Goal: Task Accomplishment & Management: Complete application form

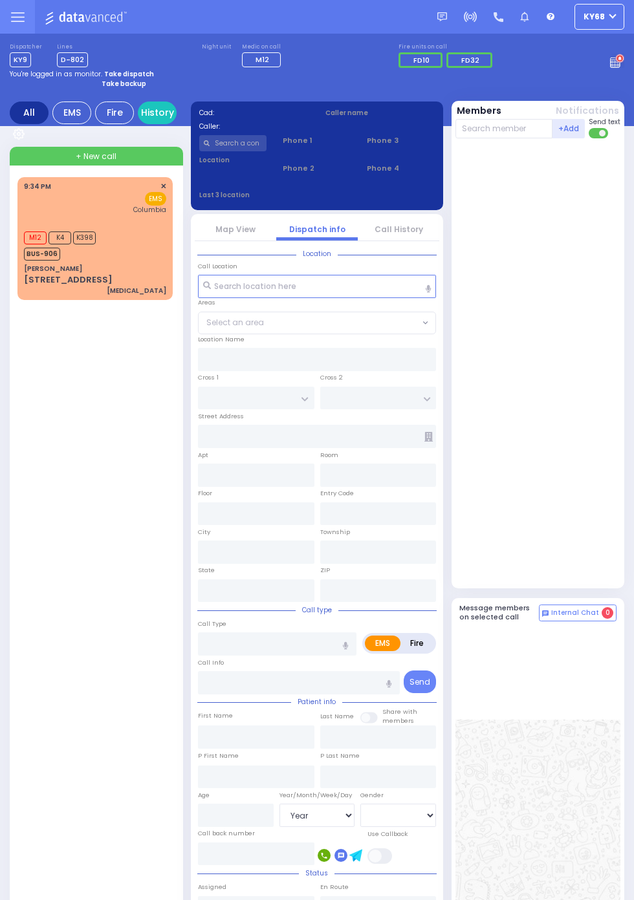
select select "Year"
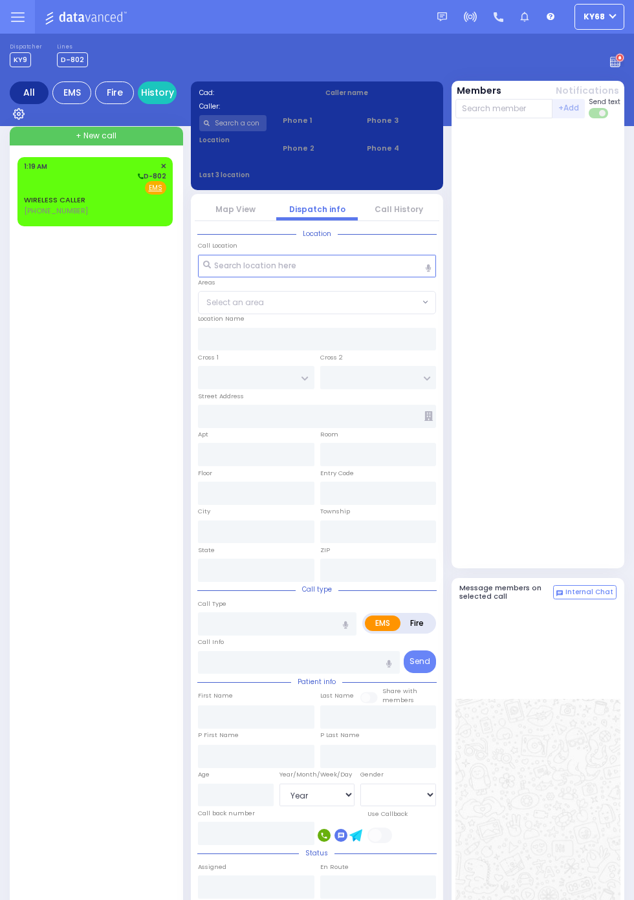
select select "Year"
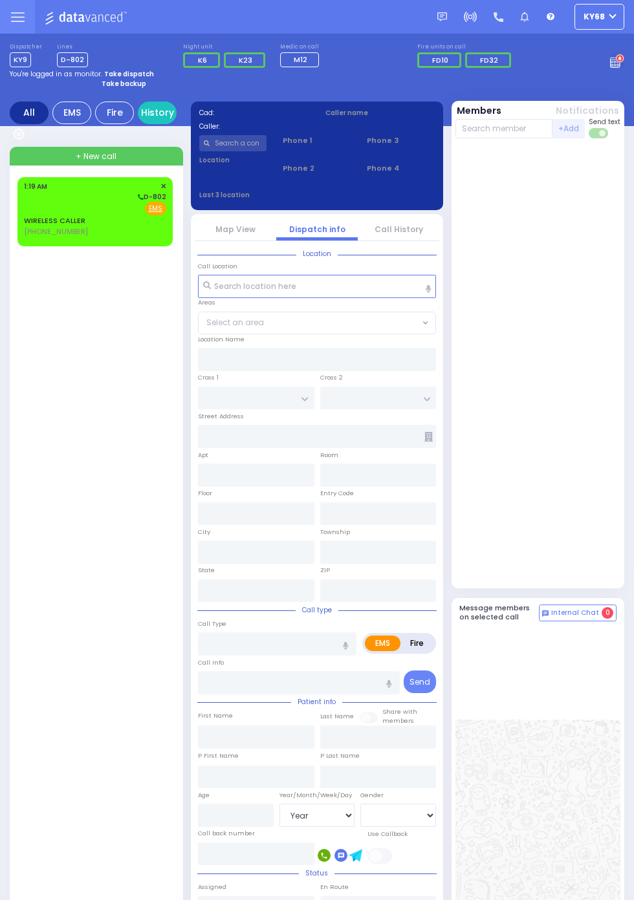
click at [24, 226] on link "WIRELESS CALLER" at bounding box center [54, 220] width 61 height 10
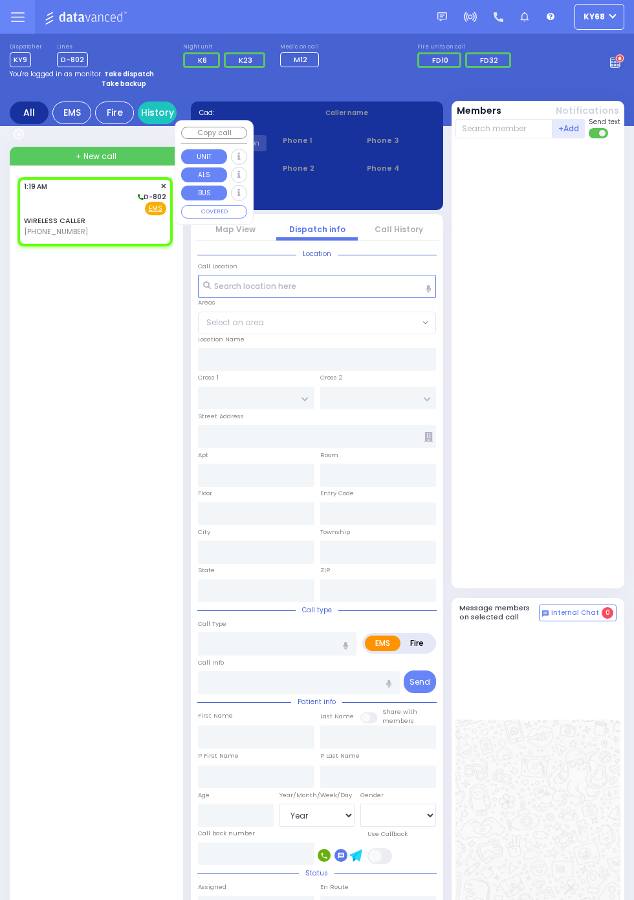
select select
radio input "true"
select select
type input "01:19"
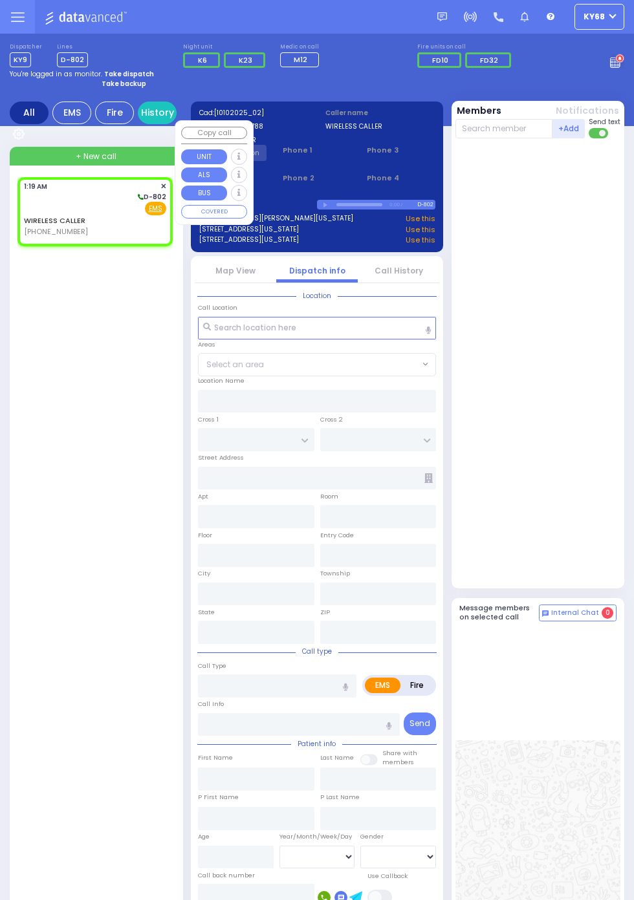
click at [579, 299] on div at bounding box center [539, 363] width 168 height 439
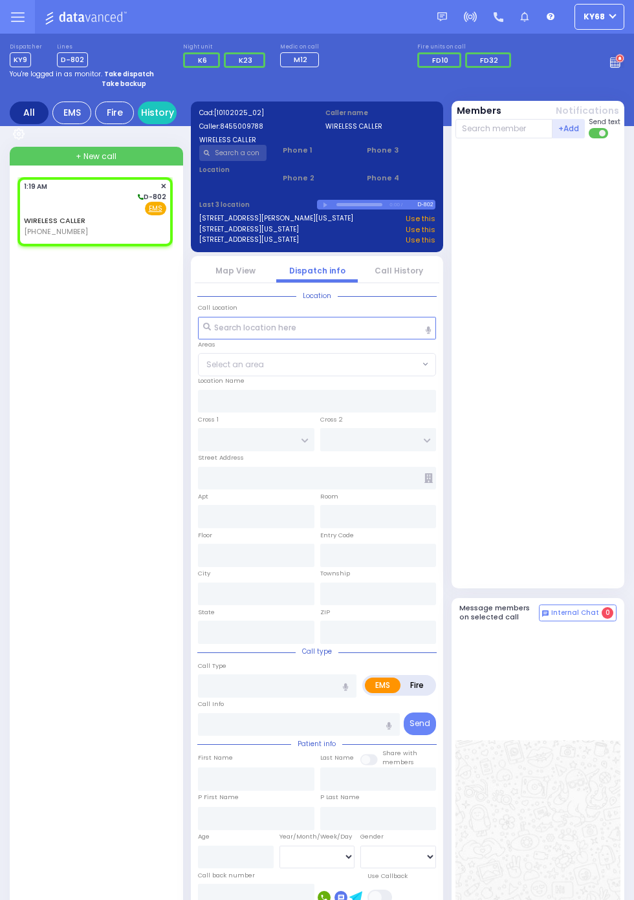
click at [400, 270] on link "Call History" at bounding box center [398, 270] width 48 height 11
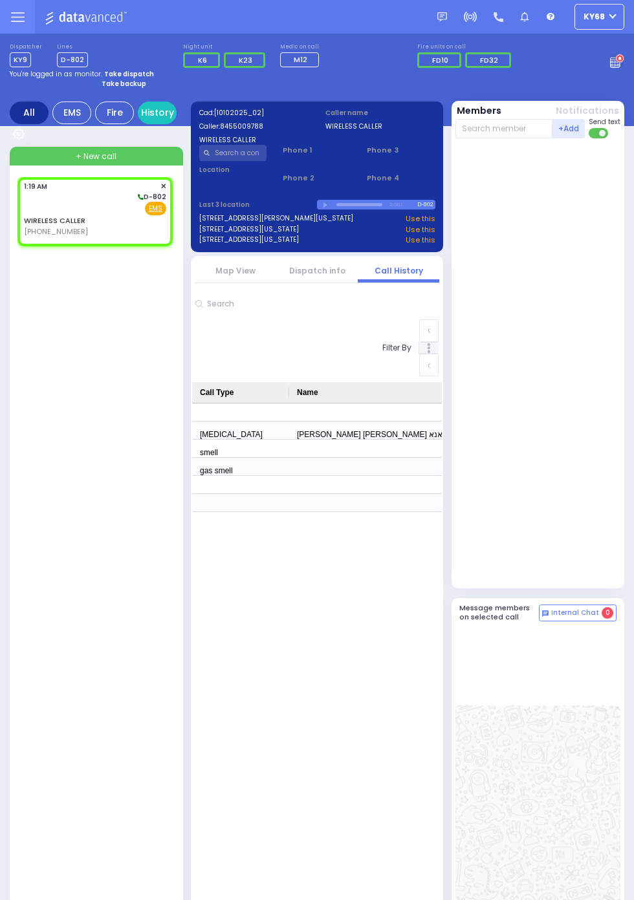
click at [332, 271] on link "Dispatch info" at bounding box center [317, 270] width 56 height 11
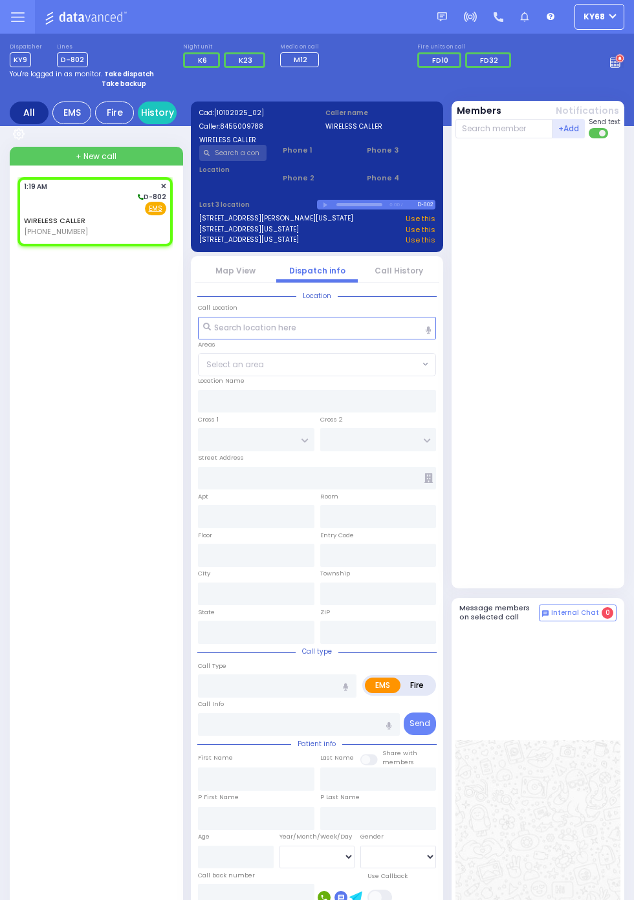
click at [420, 274] on link "Call History" at bounding box center [398, 270] width 48 height 11
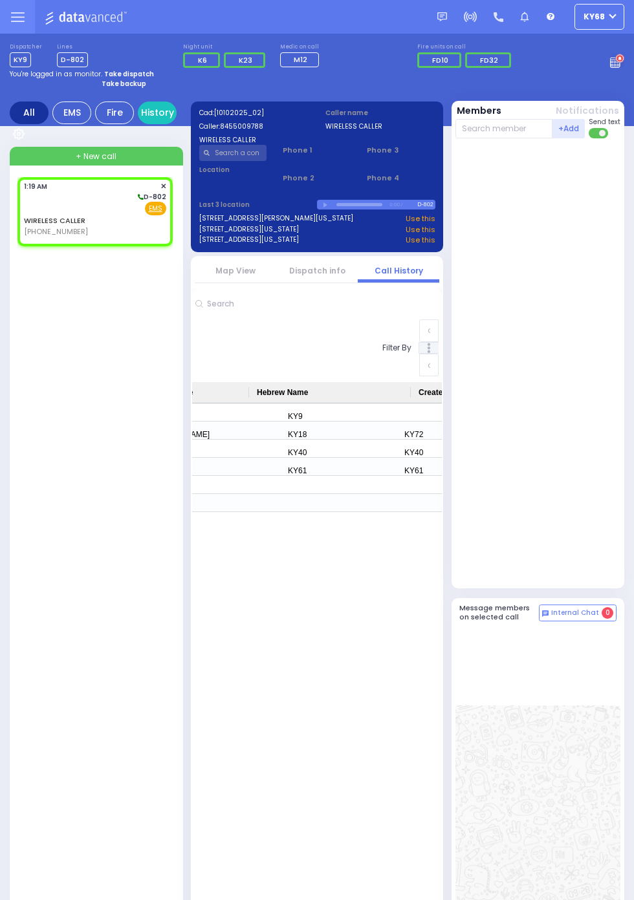
scroll to position [0, 1703]
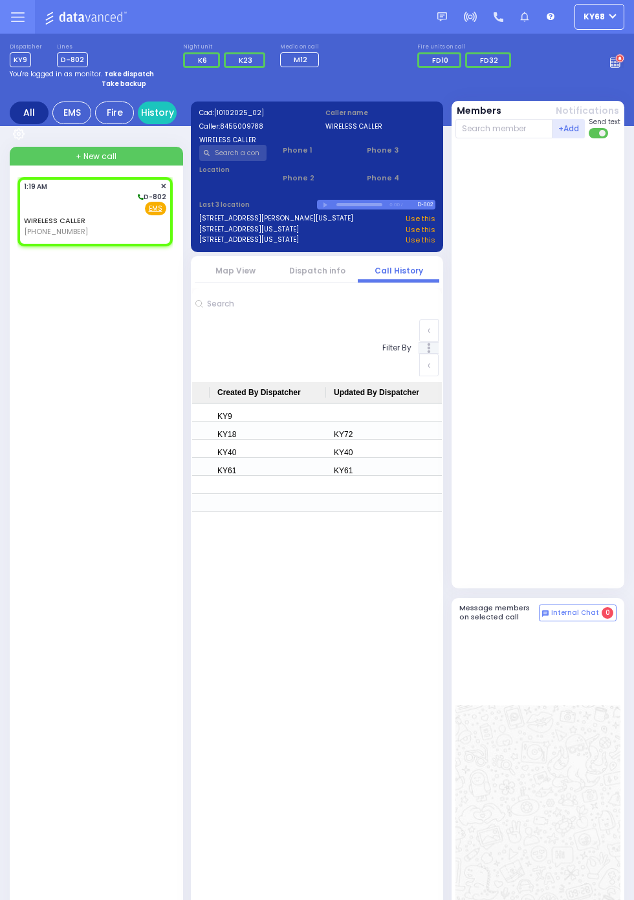
click at [337, 270] on link "Dispatch info" at bounding box center [317, 270] width 56 height 11
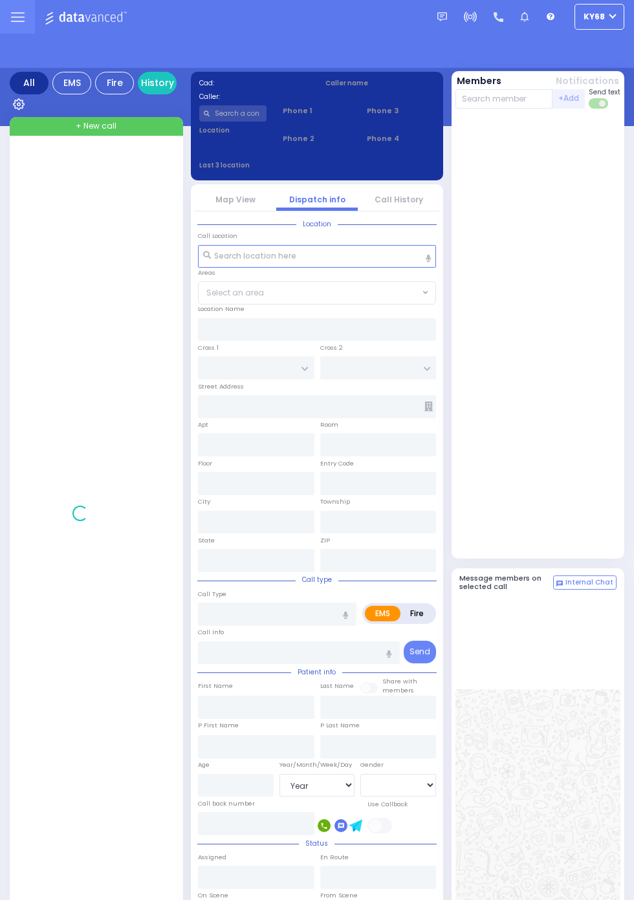
select select "Year"
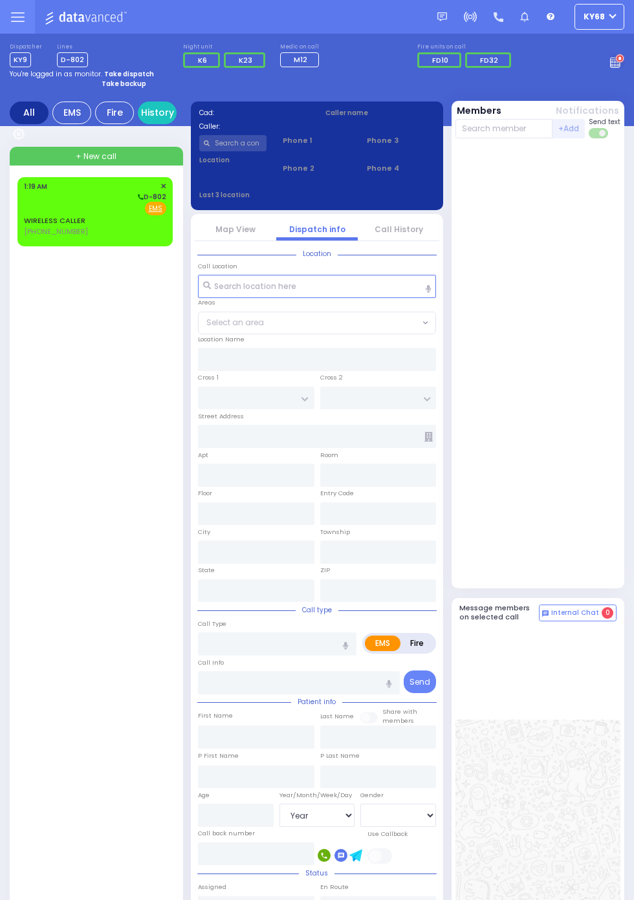
click at [24, 237] on span "[PHONE_NUMBER]" at bounding box center [56, 231] width 64 height 10
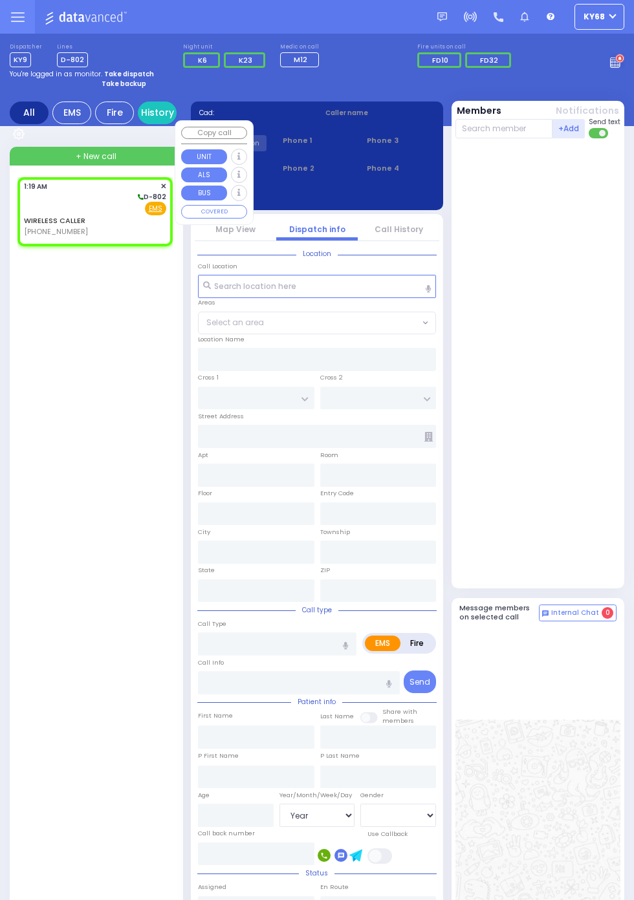
select select
radio input "true"
select select
type input "01:19"
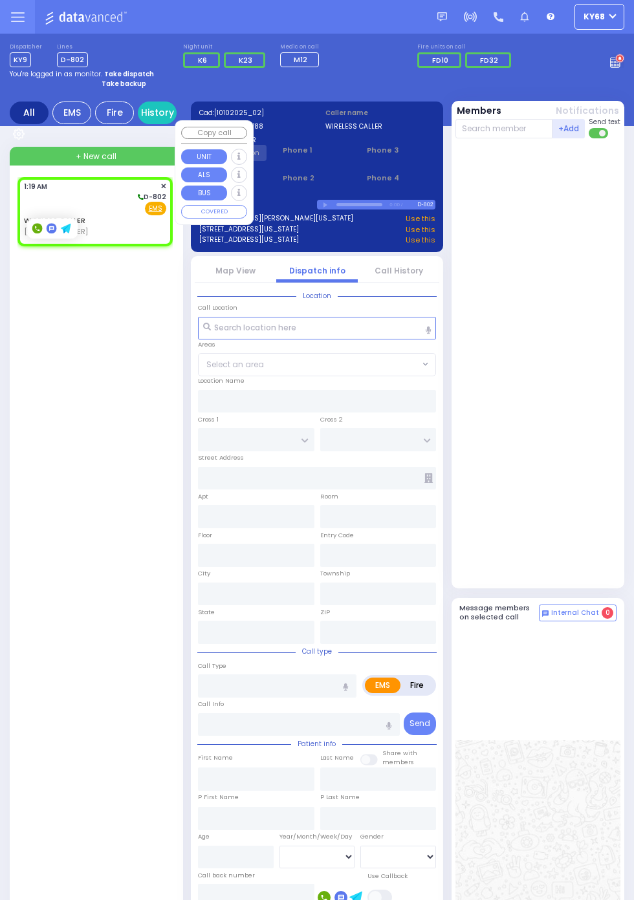
click at [586, 295] on div at bounding box center [539, 363] width 168 height 439
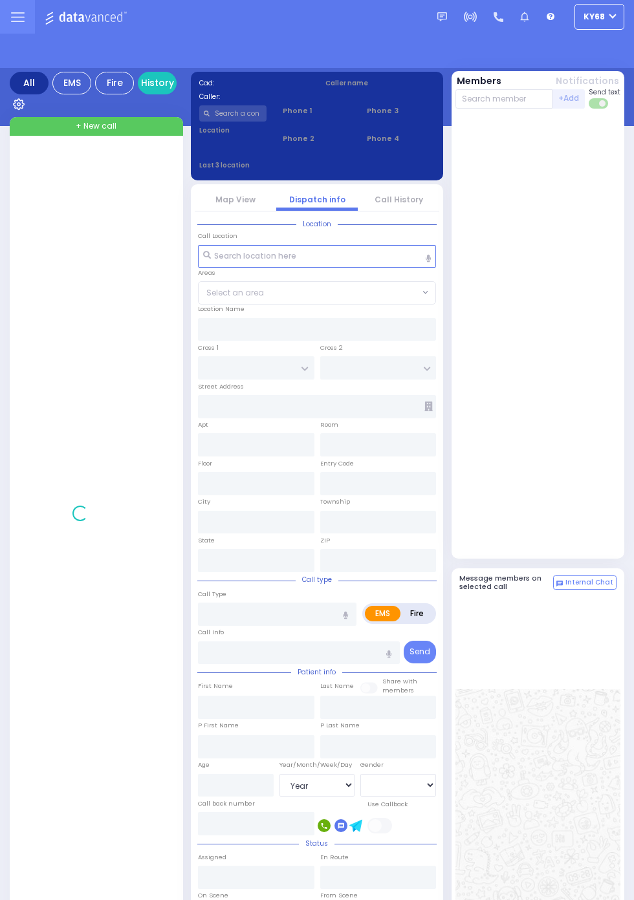
select select "Year"
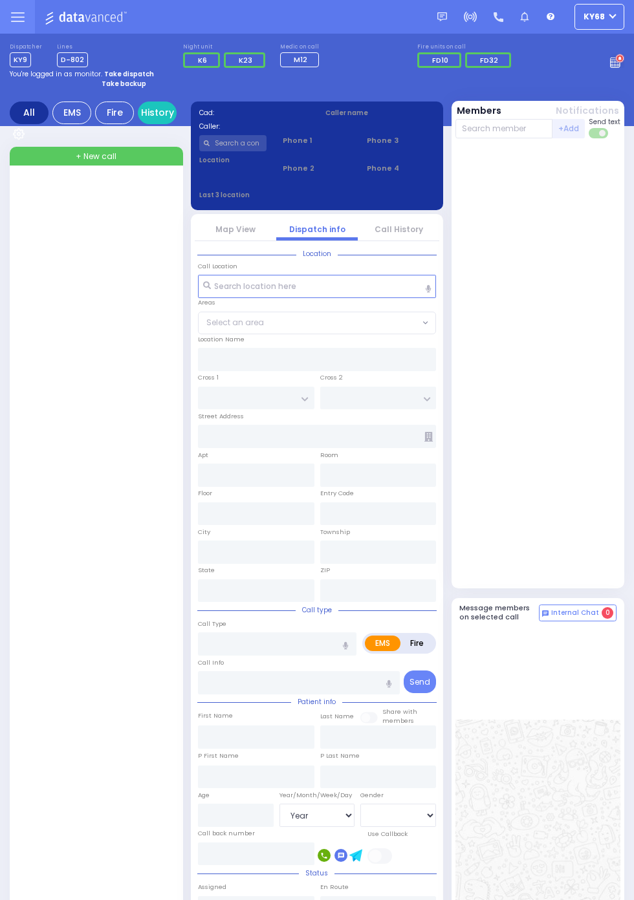
click at [249, 144] on input "text" at bounding box center [233, 143] width 68 height 16
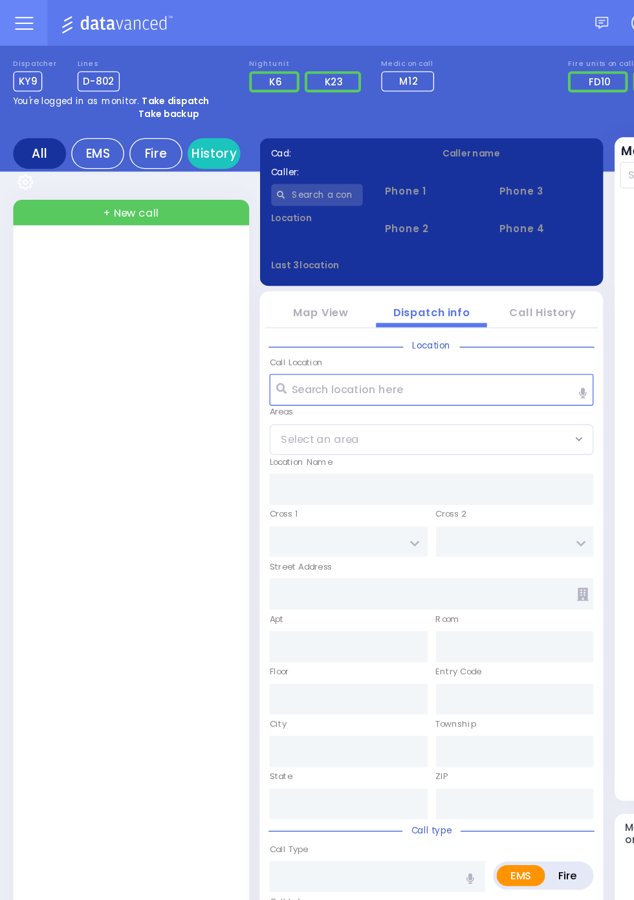
type input "8"
type input "2"
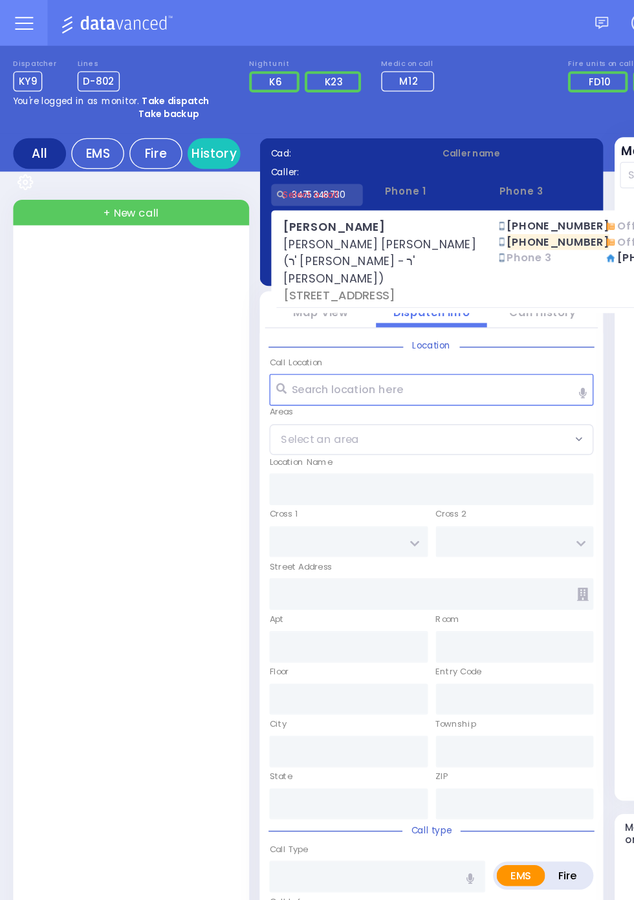
type input "3475348730"
click at [70, 378] on div at bounding box center [97, 633] width 160 height 912
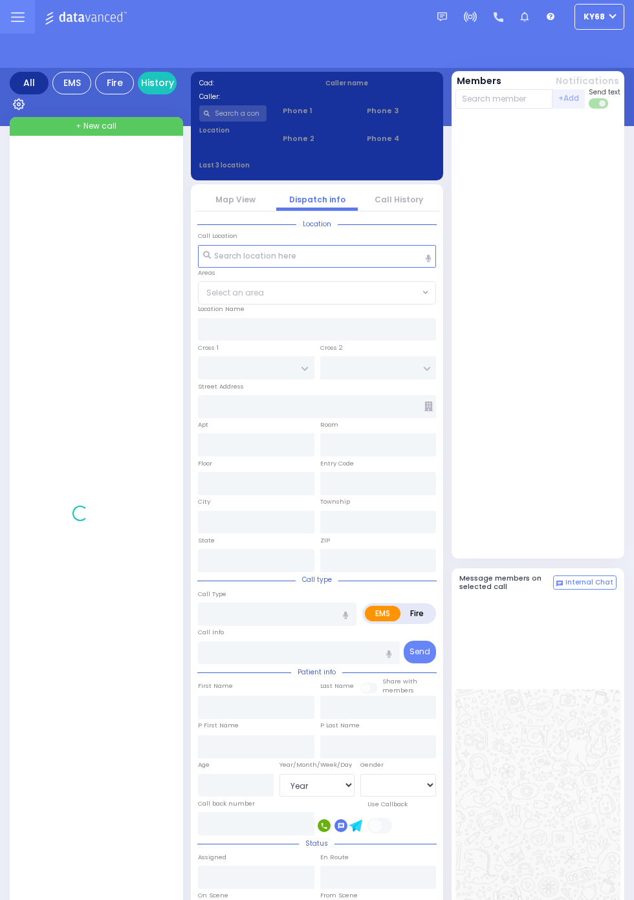
select select "Year"
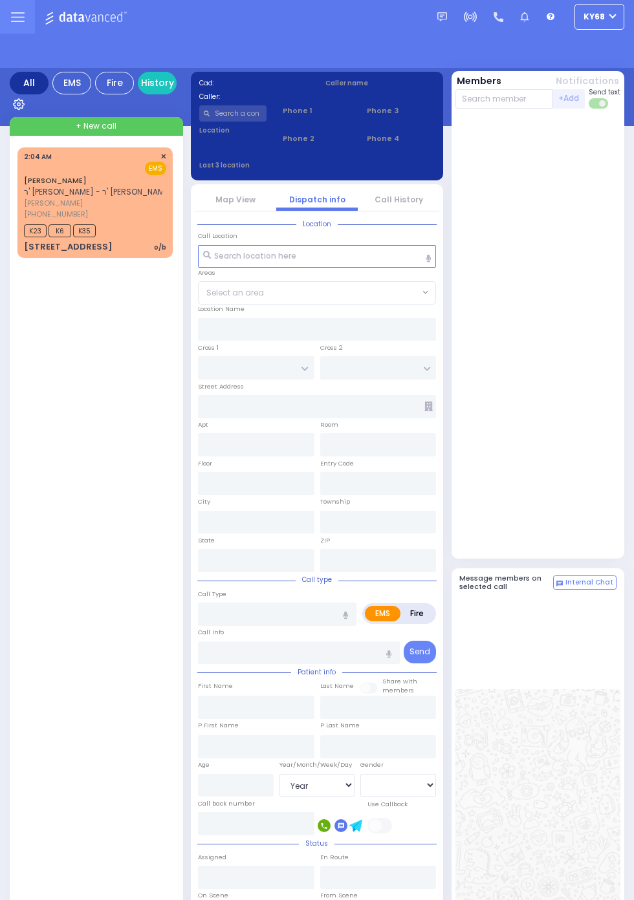
select select "Year"
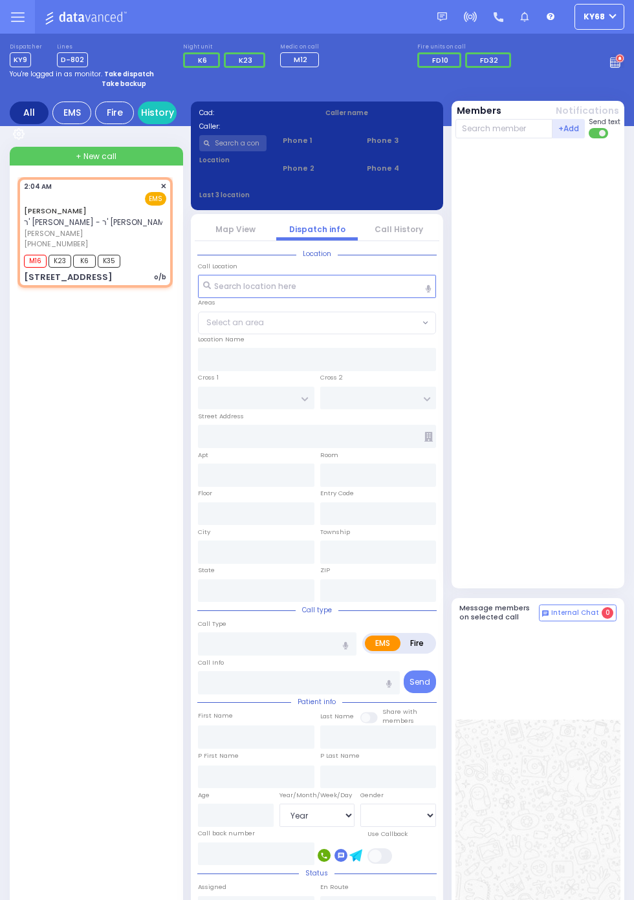
select select
type input "o/b"
radio input "true"
type input "MORDCHE"
type input "[PERSON_NAME]"
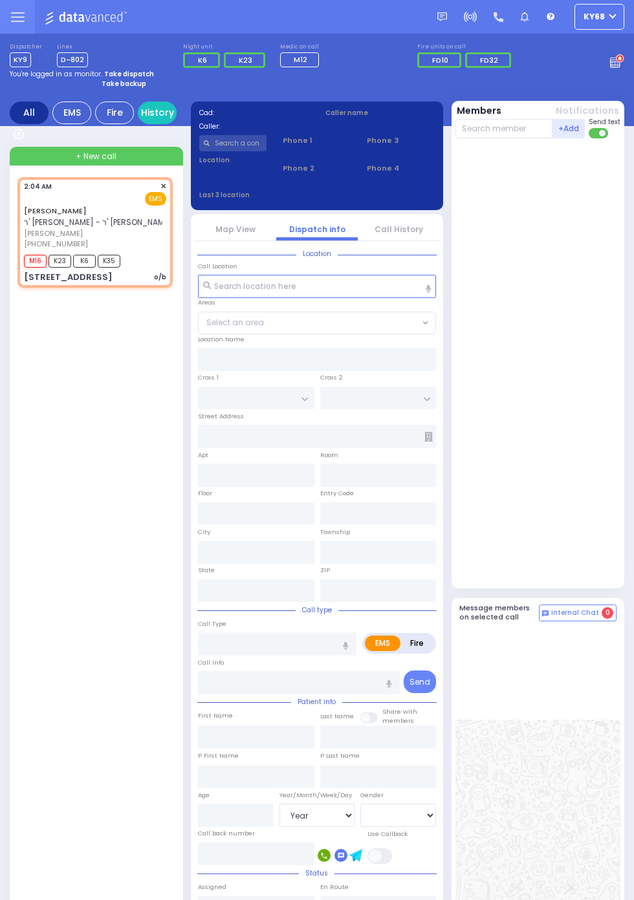
type input "22"
select select "Year"
select select "[DEMOGRAPHIC_DATA]"
type input "02:04"
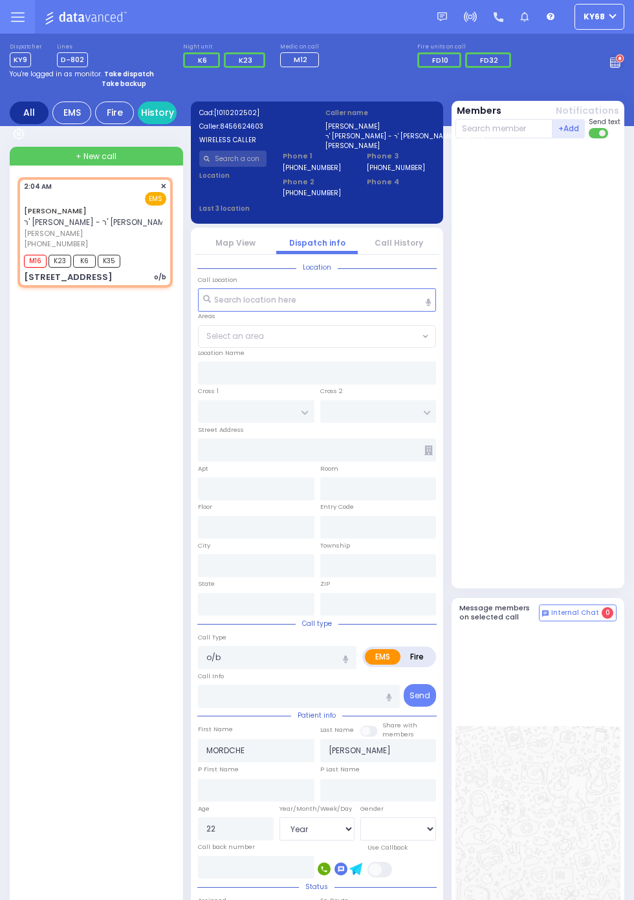
type input "YOEL KLEIN BLVD"
type input "MERON DR"
type input "11 Prag Boulevard"
type input "304"
type input "Monroe"
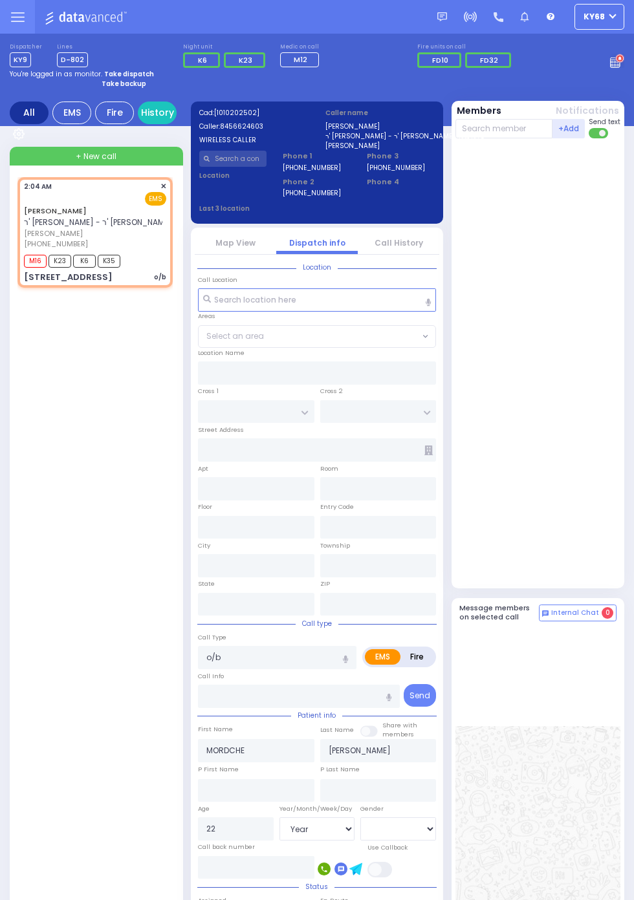
type input "[US_STATE]"
type input "10950"
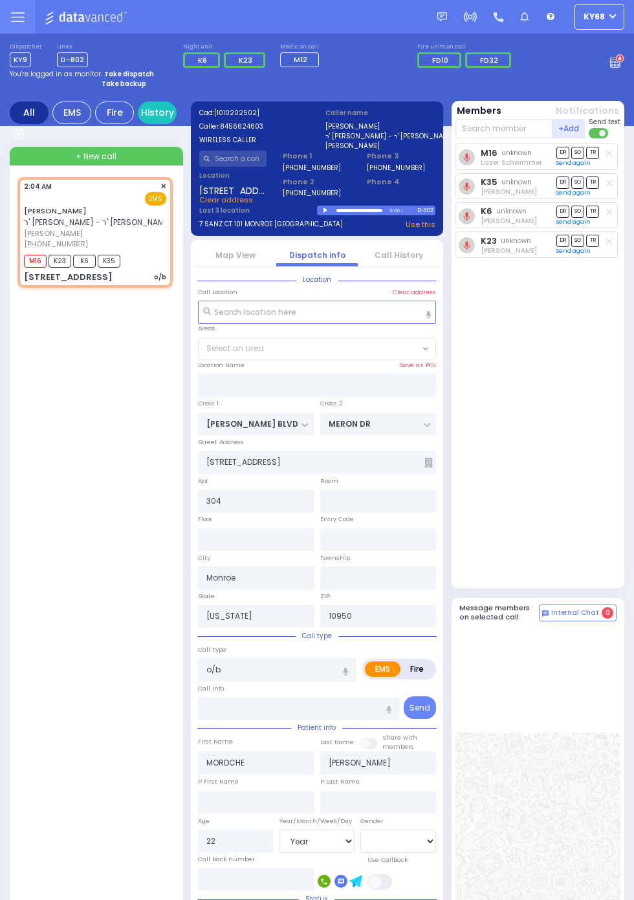
select select "SECTION 6"
select select
radio input "true"
select select "Year"
select select "[DEMOGRAPHIC_DATA]"
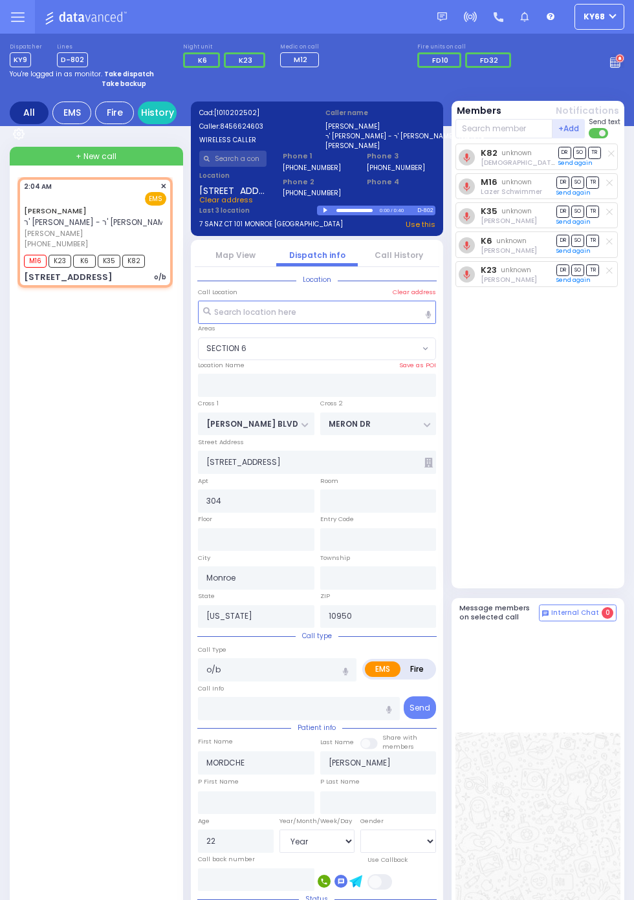
select select "SECTION 6"
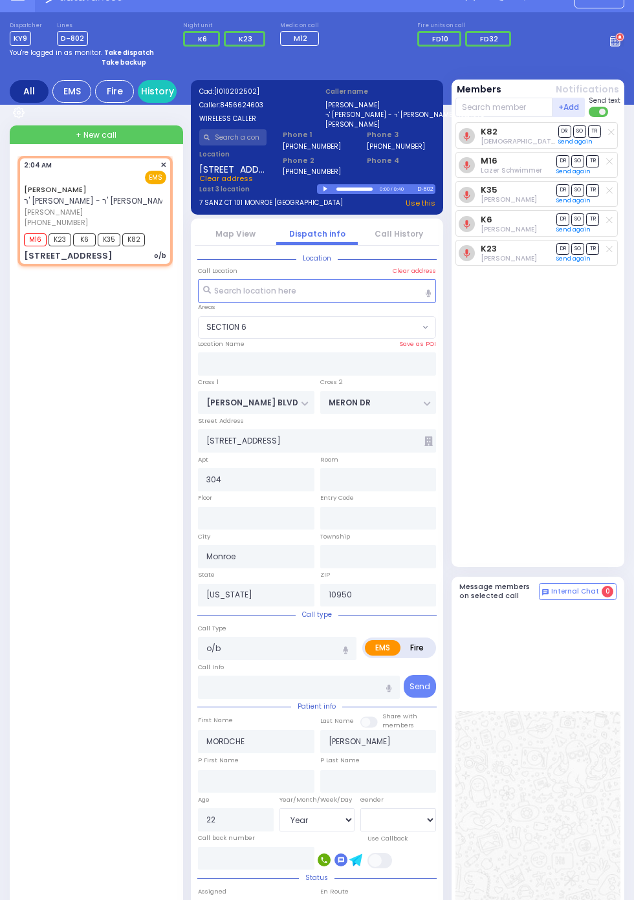
scroll to position [24, 0]
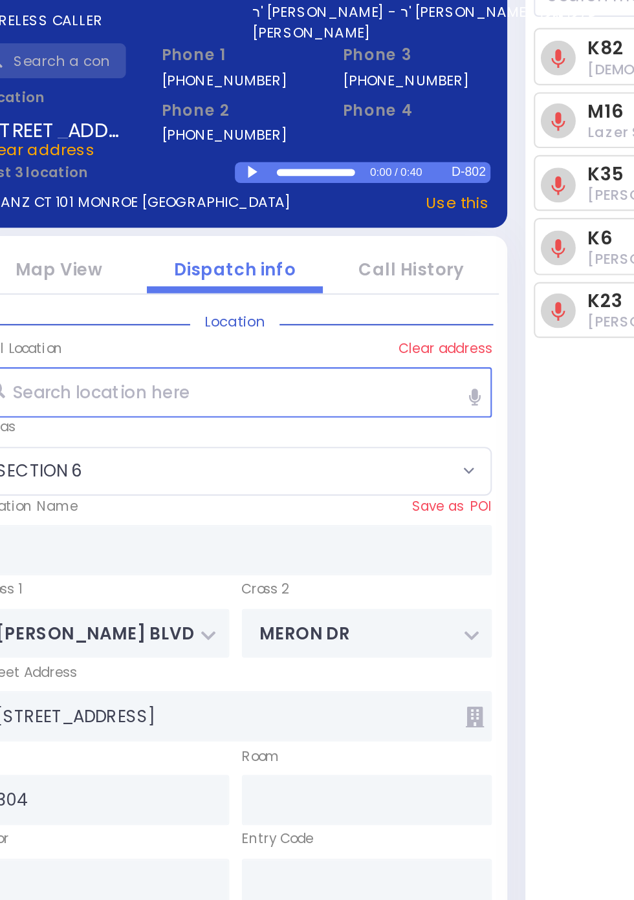
click at [330, 189] on div at bounding box center [326, 187] width 7 height 6
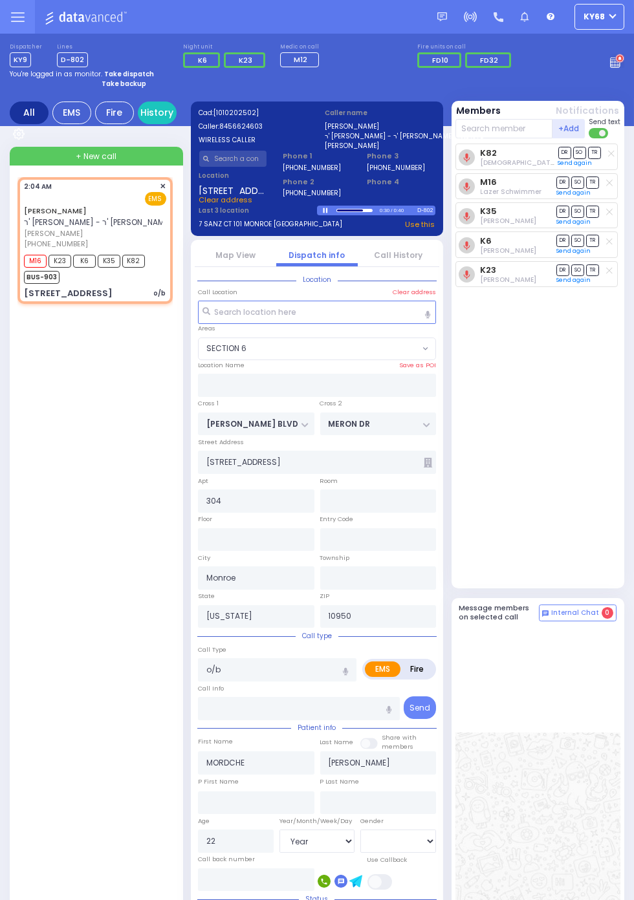
select select
radio input "true"
select select "Year"
select select "[DEMOGRAPHIC_DATA]"
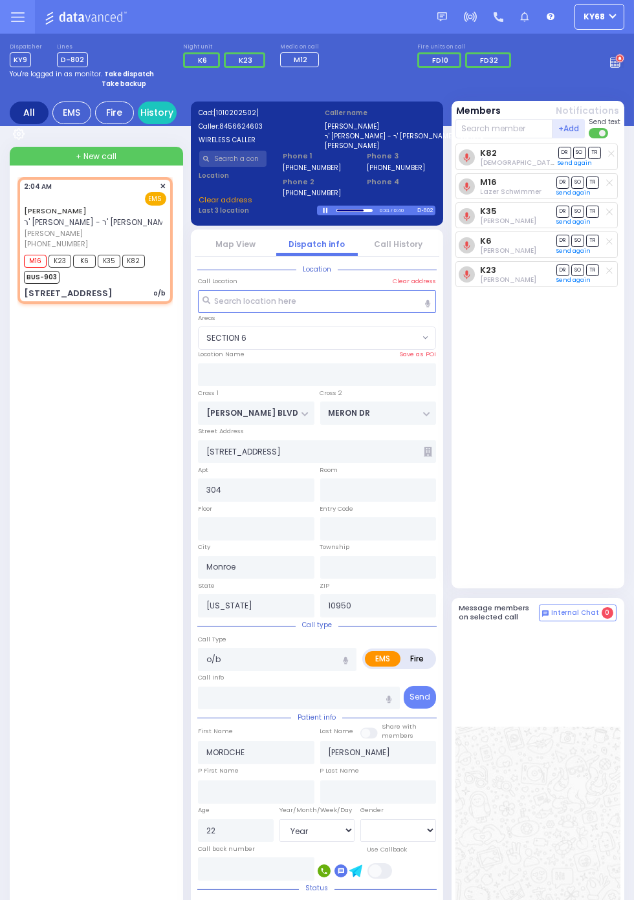
select select "SECTION 6"
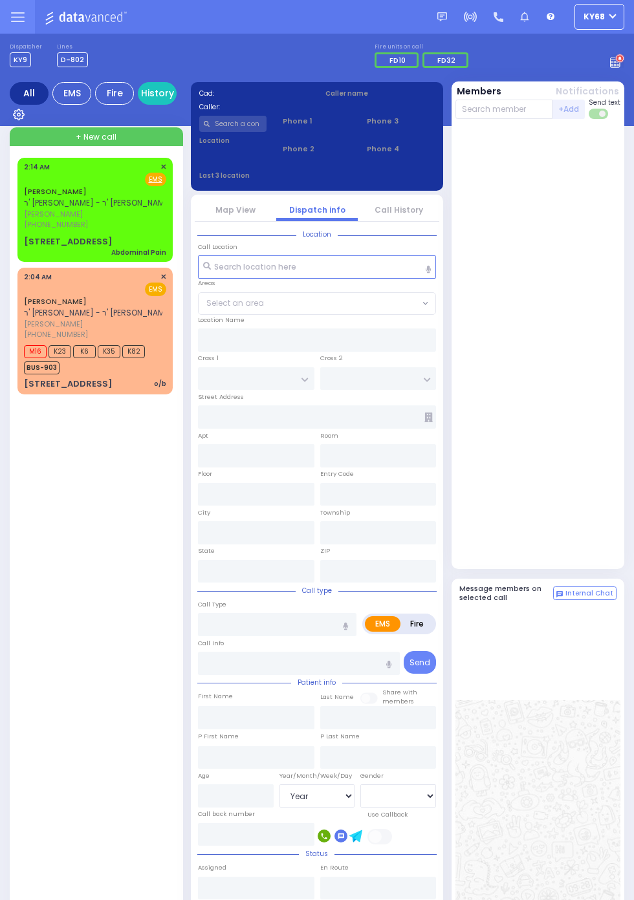
select select "Year"
select select "[DEMOGRAPHIC_DATA]"
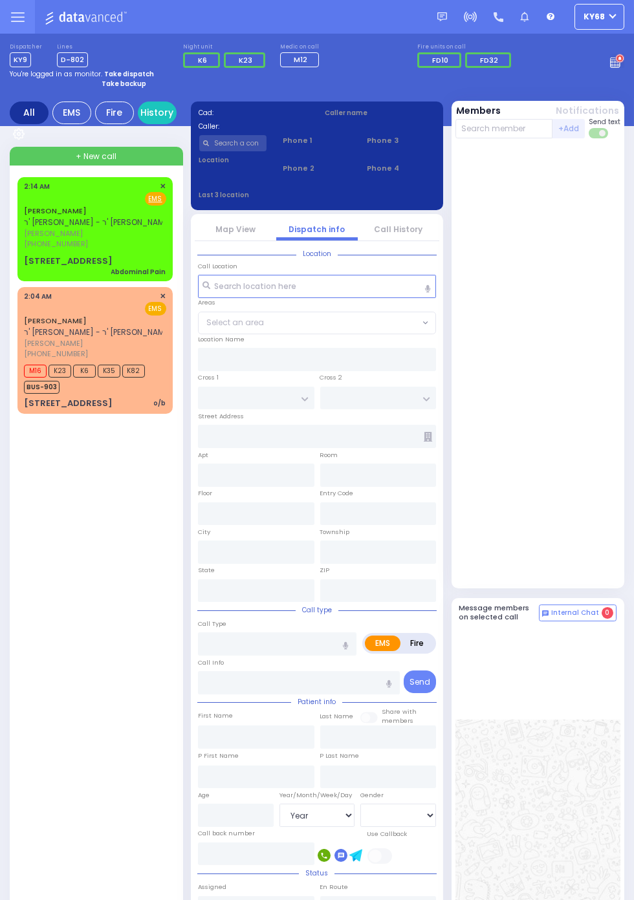
click at [24, 249] on span "[PHONE_NUMBER]" at bounding box center [56, 244] width 64 height 10
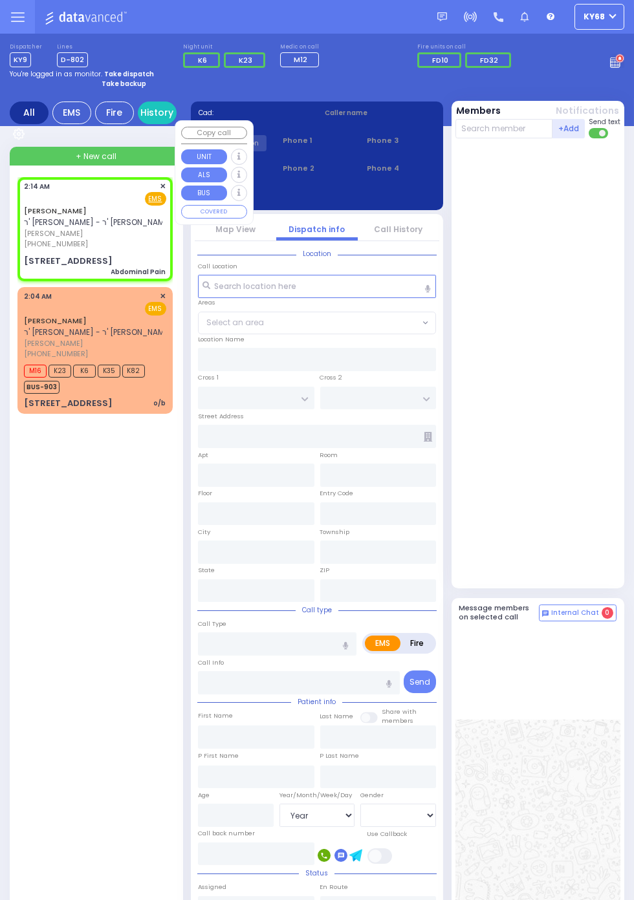
select select
type input "Abdominal Pain"
radio input "true"
type input "[PERSON_NAME]"
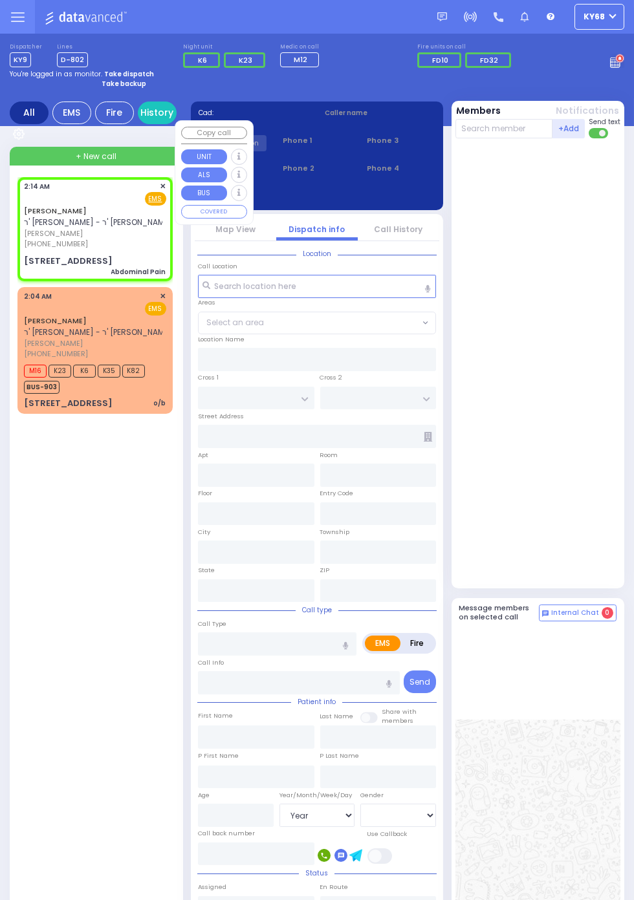
type input "3"
select select "Year"
select select "[DEMOGRAPHIC_DATA]"
type input "02:14"
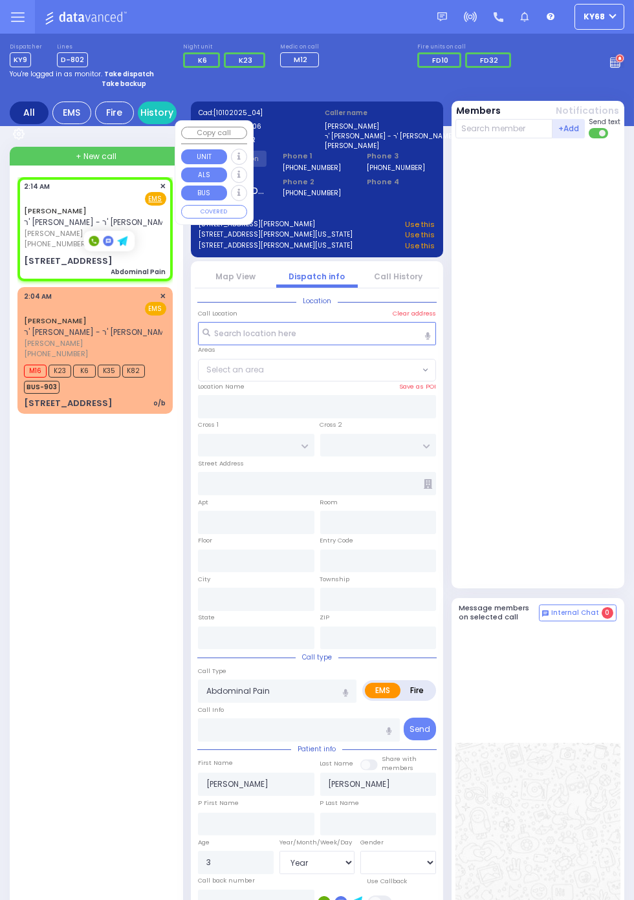
type input "[GEOGRAPHIC_DATA]"
type input "COUNTY ROUTE 105"
type input "[STREET_ADDRESS]"
type input "405"
type input "[PERSON_NAME]"
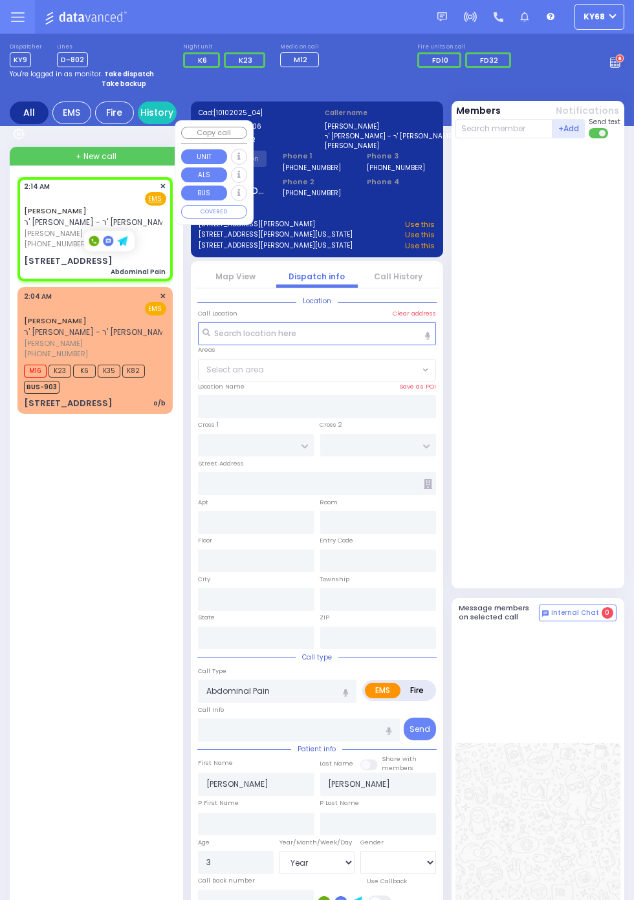
type input "[US_STATE]"
type input "10950"
select select "SECTION 4"
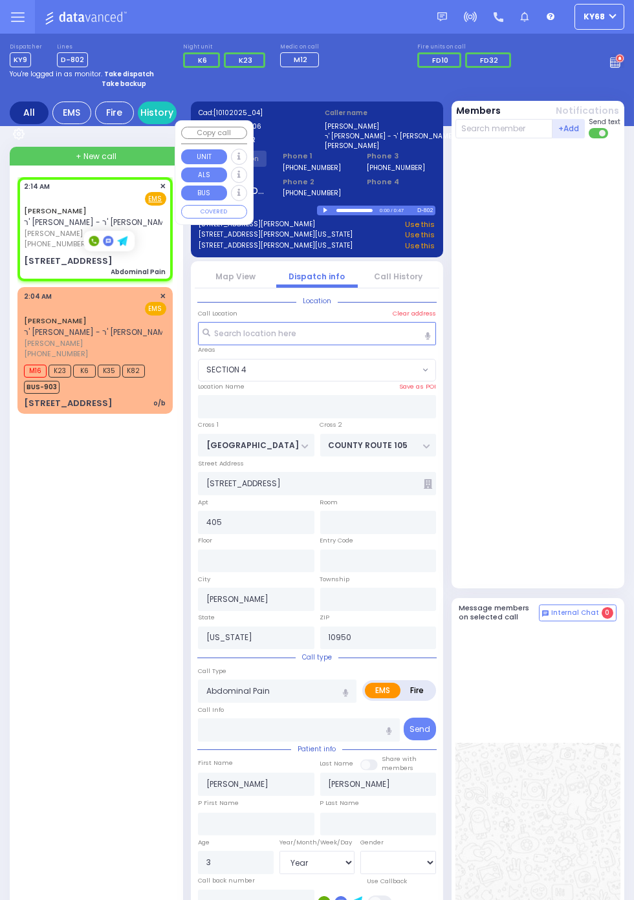
click at [114, 625] on div "[PERSON_NAME] ר' [PERSON_NAME] - ר' [PERSON_NAME] [PERSON_NAME] [PHONE_NUMBER] …" at bounding box center [97, 656] width 160 height 959
click at [553, 522] on div at bounding box center [539, 363] width 168 height 439
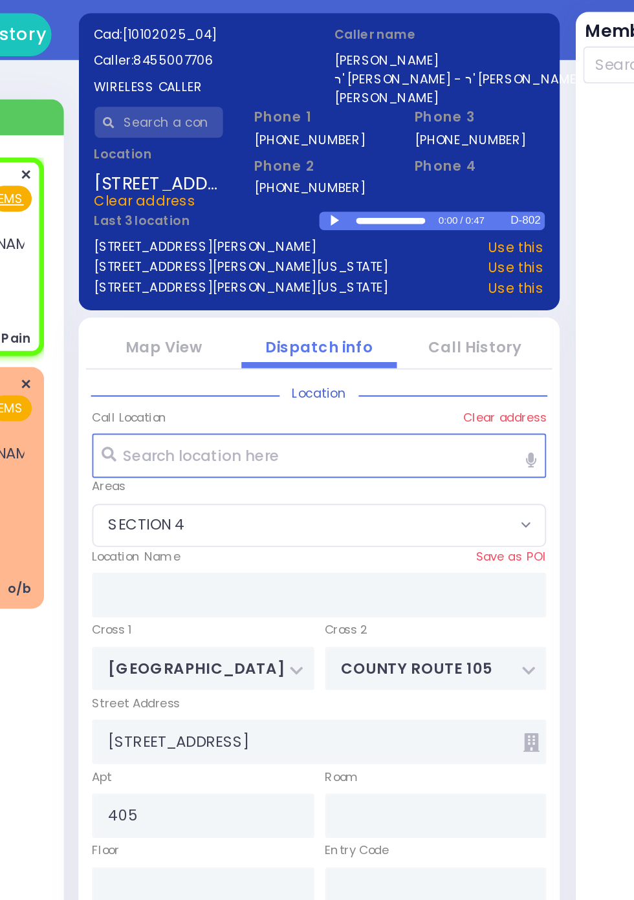
click at [330, 213] on div at bounding box center [326, 211] width 7 height 6
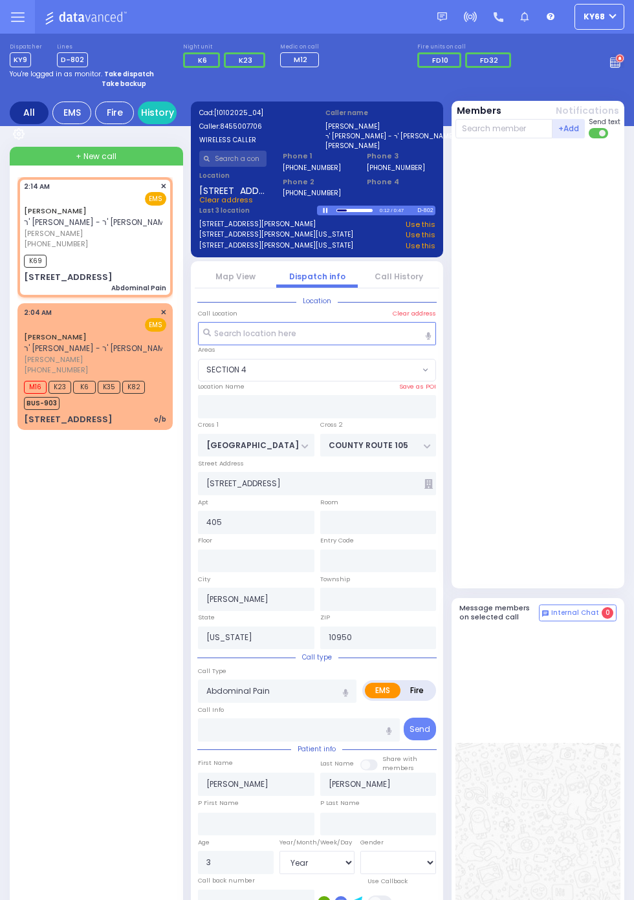
select select
radio input "true"
select select "Year"
select select "[DEMOGRAPHIC_DATA]"
type input "02:15"
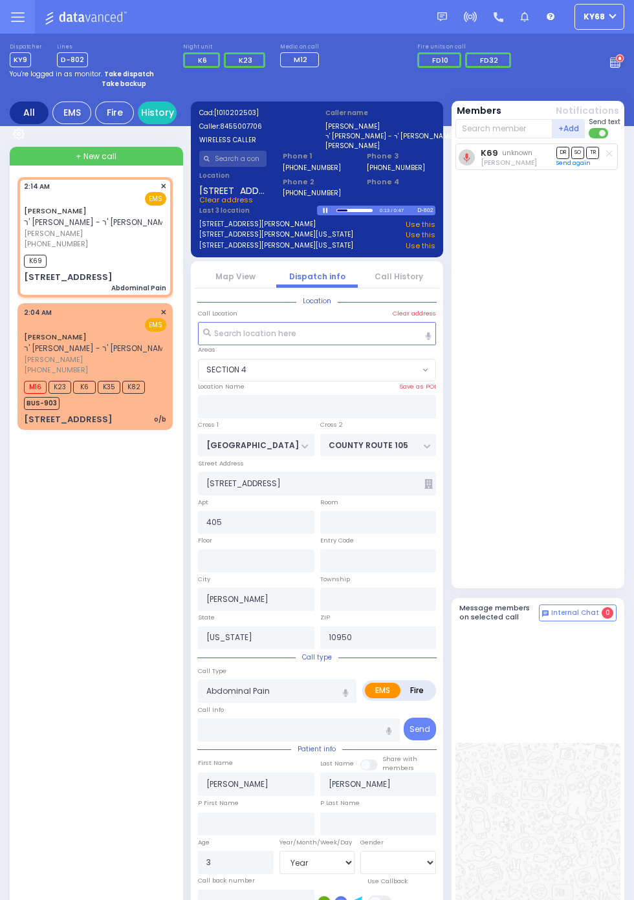
select select "SECTION 4"
select select
radio input "true"
select select "Year"
select select "[DEMOGRAPHIC_DATA]"
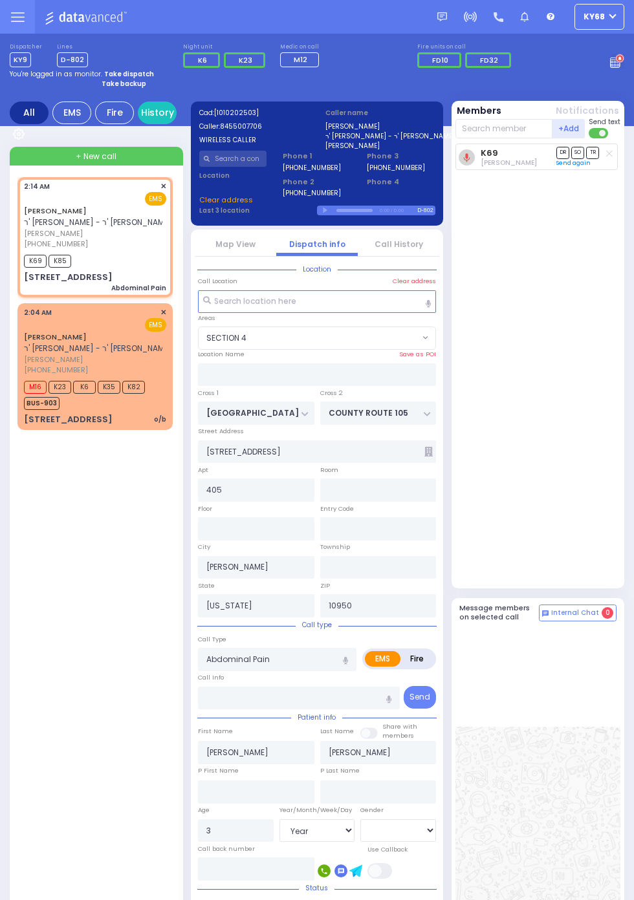
select select "SECTION 4"
